Goal: Find specific page/section: Find specific page/section

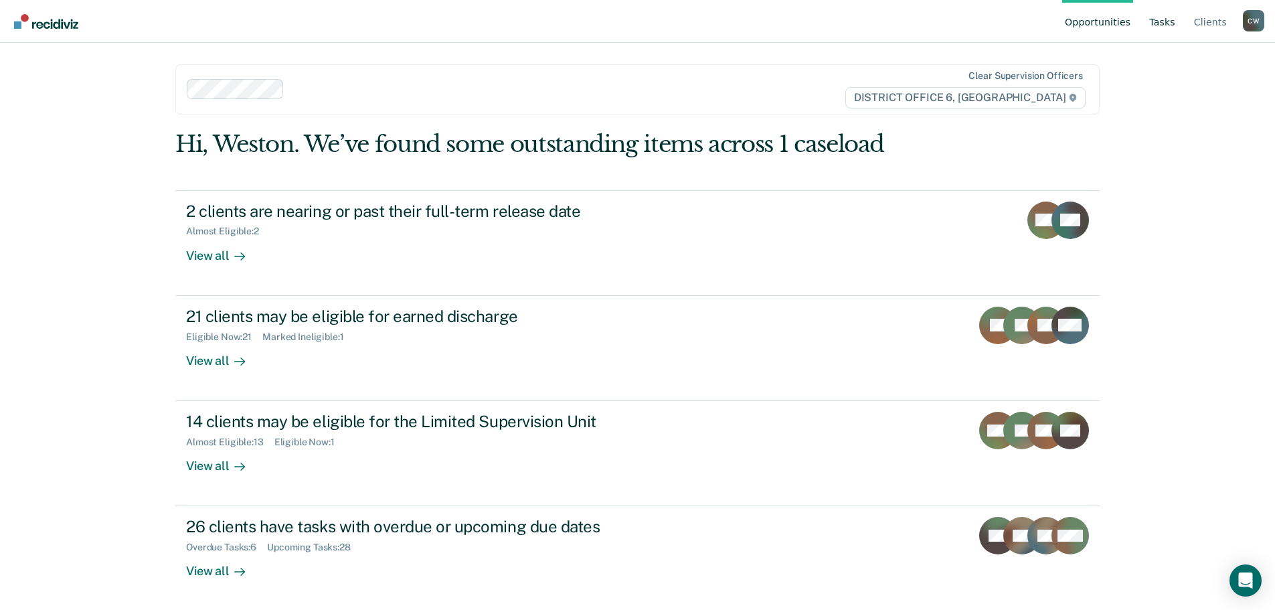
click at [1178, 23] on link "Tasks" at bounding box center [1162, 21] width 31 height 43
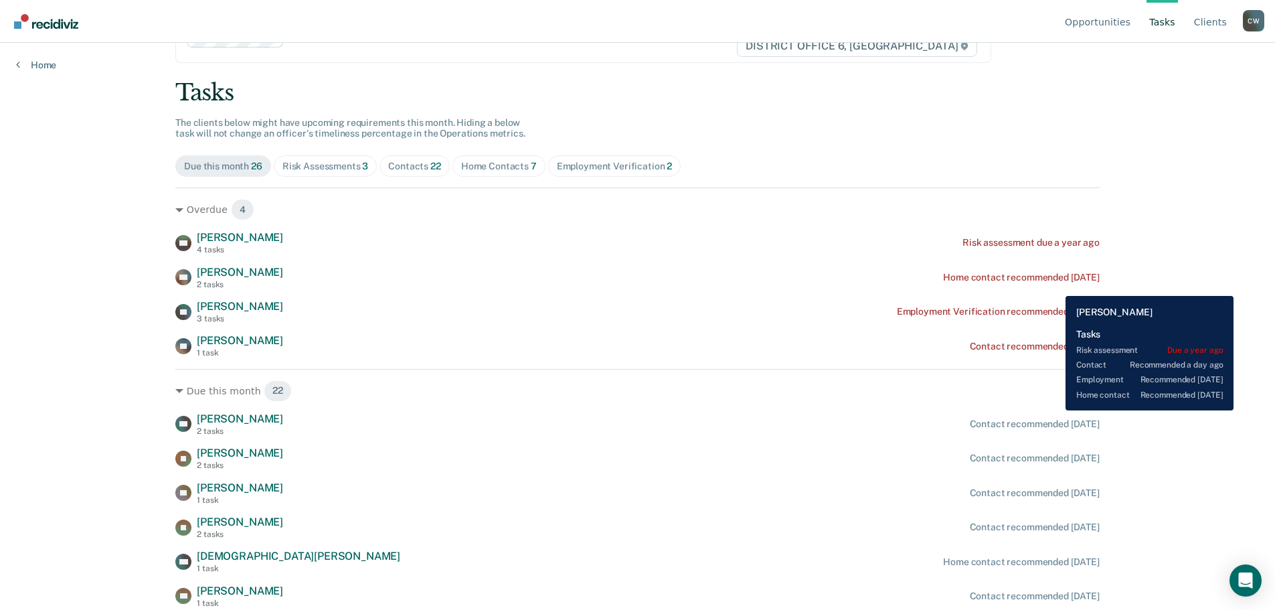
scroll to position [67, 0]
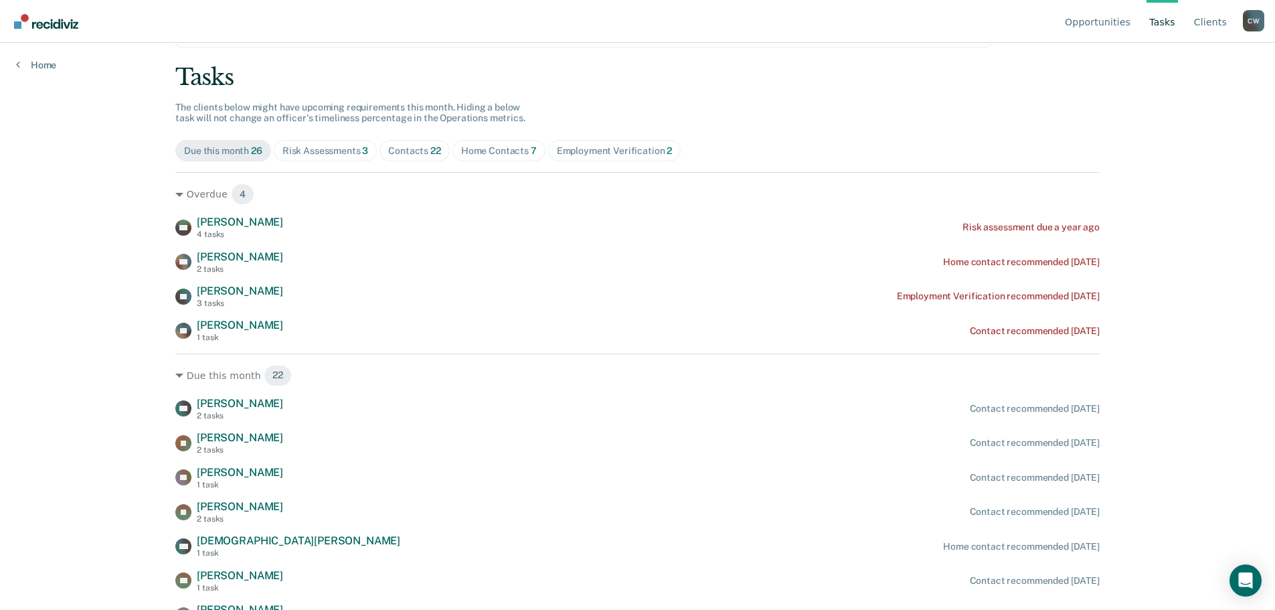
click at [335, 156] on div "Risk Assessments 3" at bounding box center [326, 150] width 86 height 11
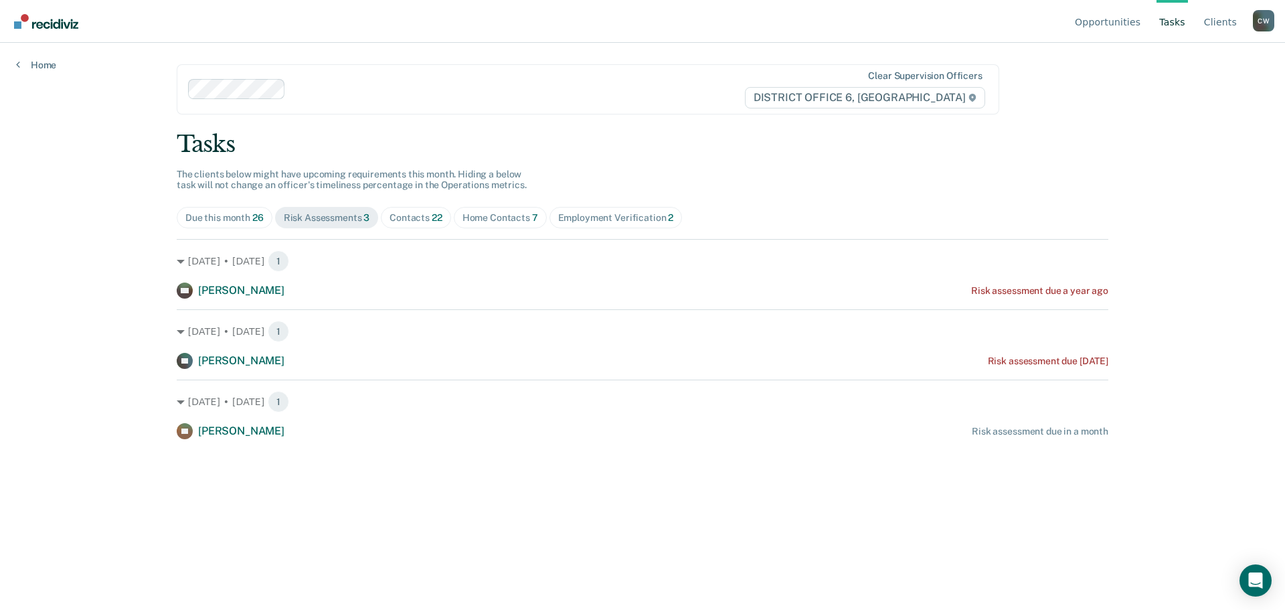
click at [222, 216] on div "Due this month 26" at bounding box center [224, 217] width 78 height 11
